Goal: Task Accomplishment & Management: Manage account settings

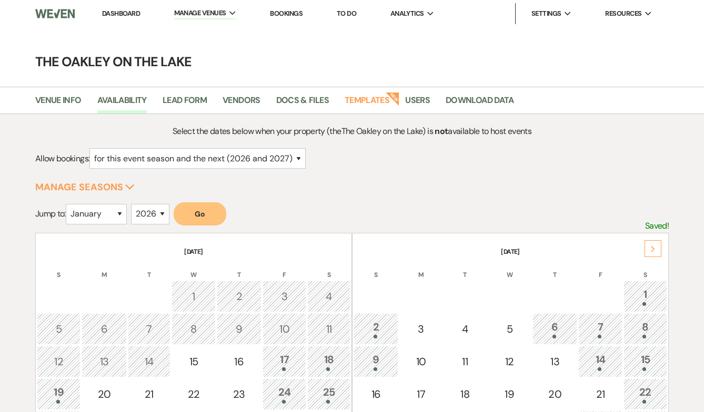
click at [121, 12] on link "Dashboard" at bounding box center [121, 13] width 38 height 9
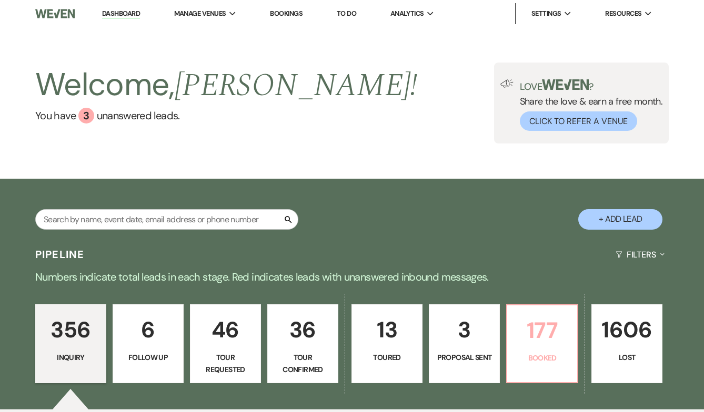
click at [553, 347] on p "177" at bounding box center [542, 330] width 57 height 35
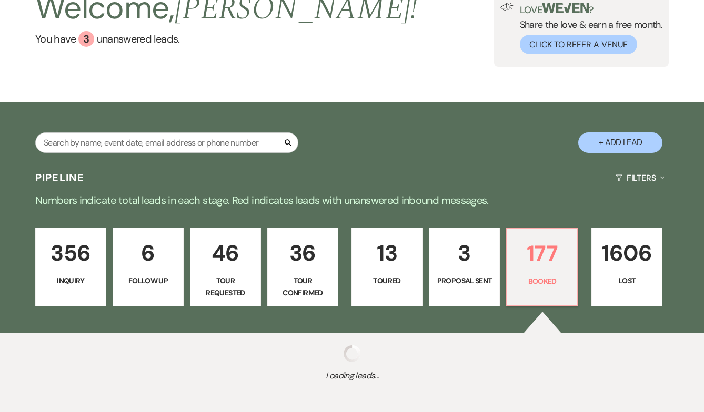
scroll to position [127, 0]
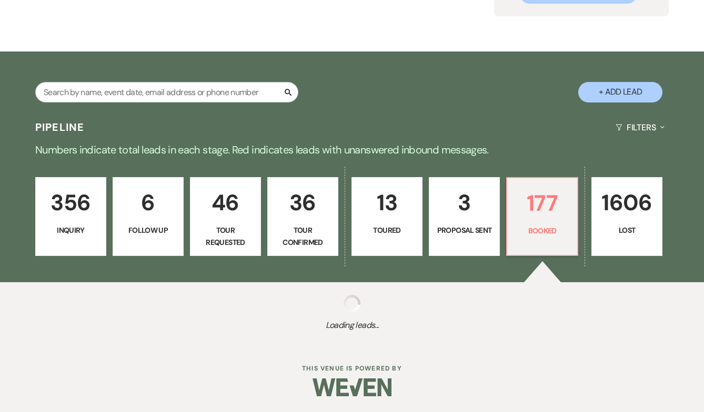
click at [174, 222] on link "6 Follow Up" at bounding box center [148, 216] width 71 height 79
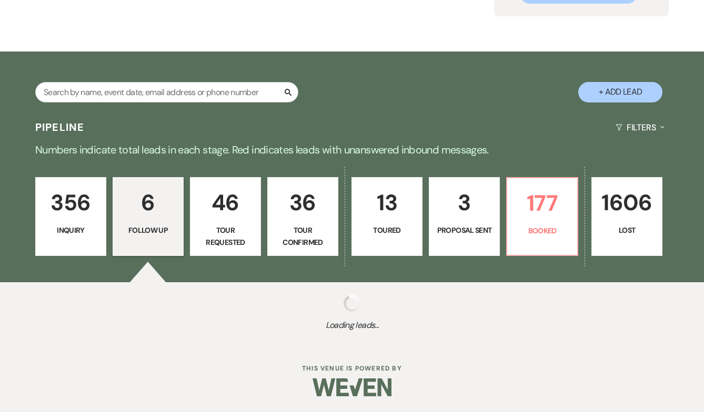
select select "9"
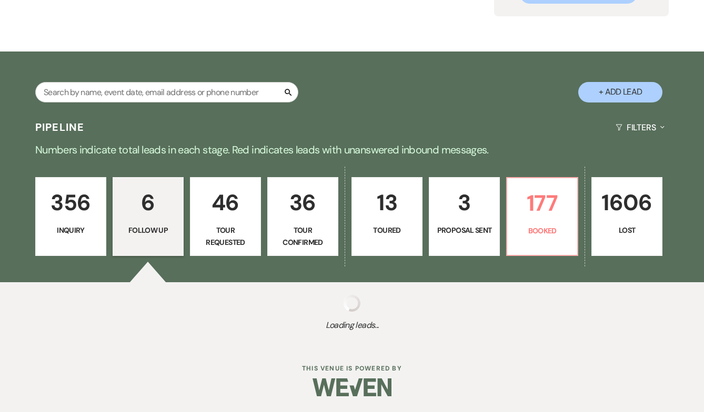
select select "9"
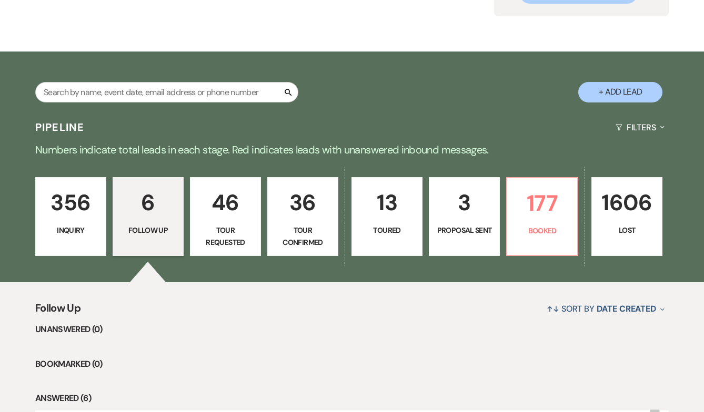
scroll to position [2, 0]
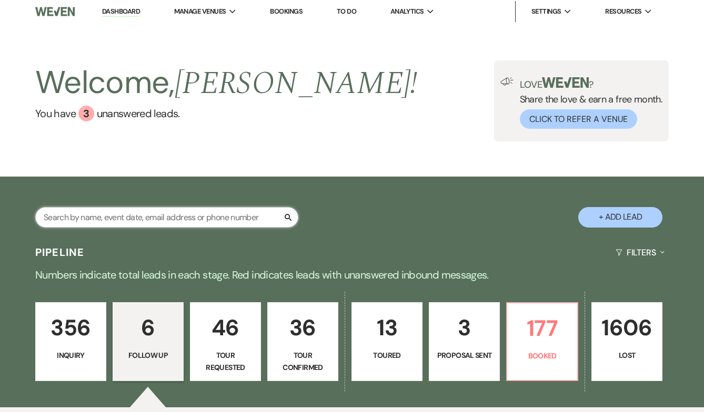
click at [174, 222] on input "text" at bounding box center [166, 217] width 263 height 21
type input "maddie"
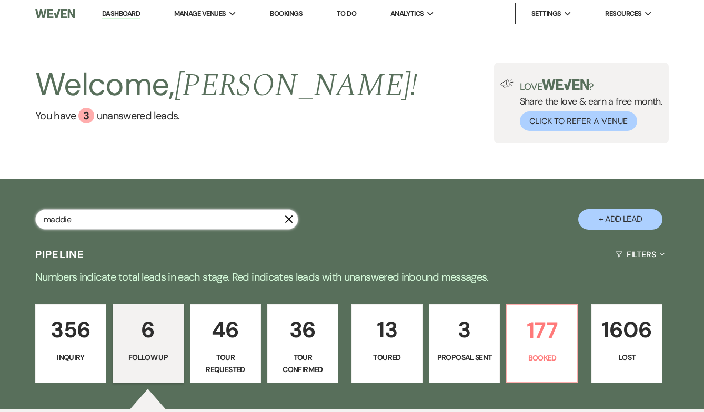
select select "8"
select select "4"
select select "8"
select select "5"
select select "8"
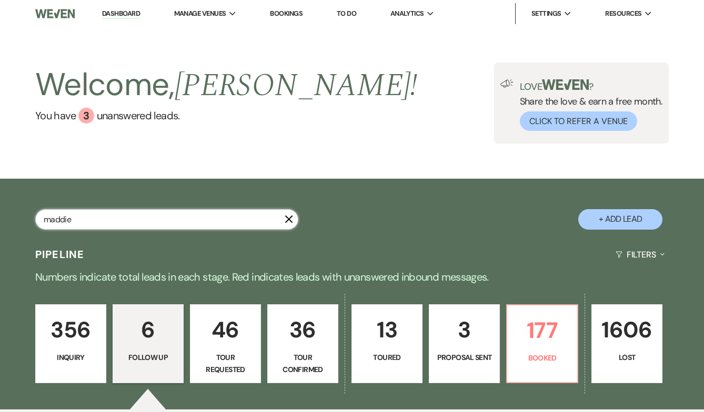
select select "5"
select select "8"
select select "5"
select select "8"
select select "6"
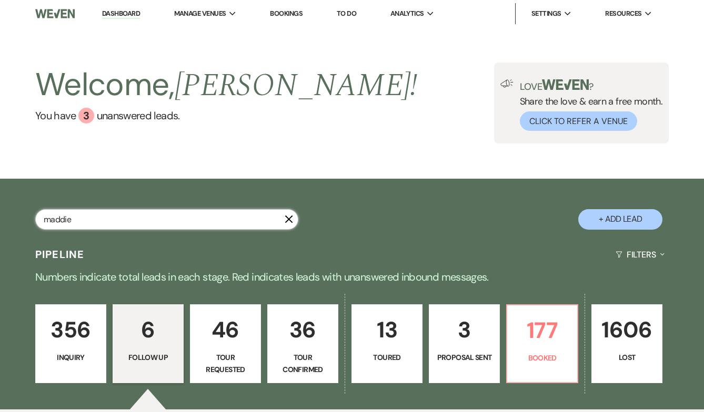
select select "8"
select select "3"
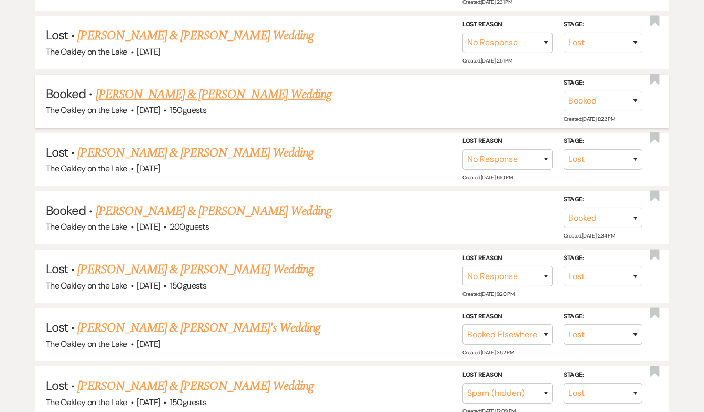
scroll to position [383, 0]
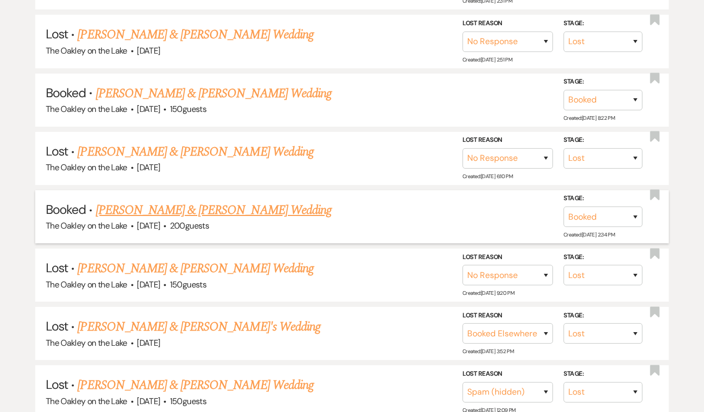
type input "maddie"
click at [238, 206] on link "[PERSON_NAME] & [PERSON_NAME] Wedding" at bounding box center [214, 210] width 236 height 19
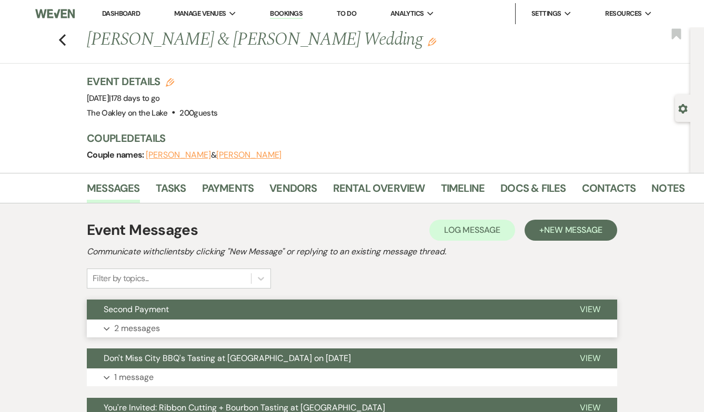
click at [273, 325] on button "Expand 2 messages" at bounding box center [352, 329] width 530 height 18
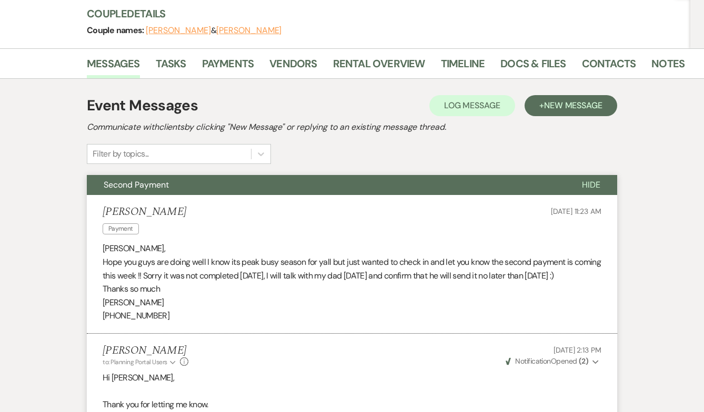
scroll to position [125, 0]
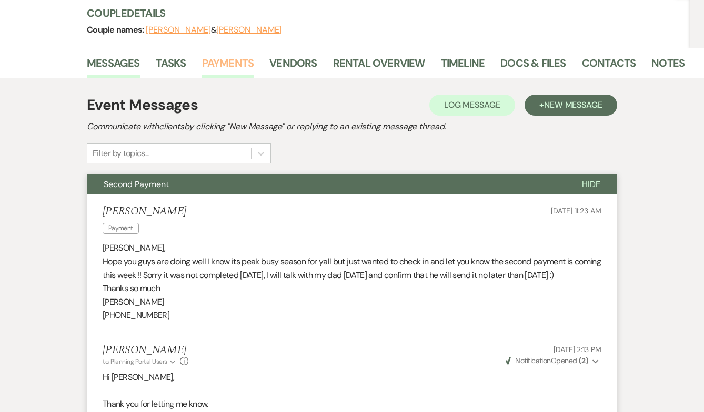
click at [234, 58] on link "Payments" at bounding box center [228, 66] width 52 height 23
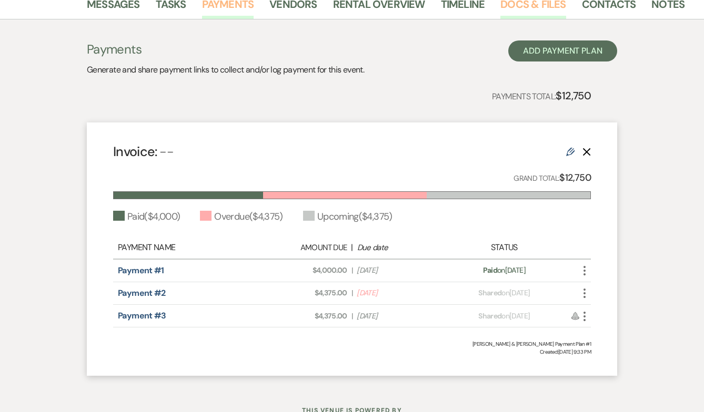
scroll to position [185, 0]
